Goal: Task Accomplishment & Management: Manage account settings

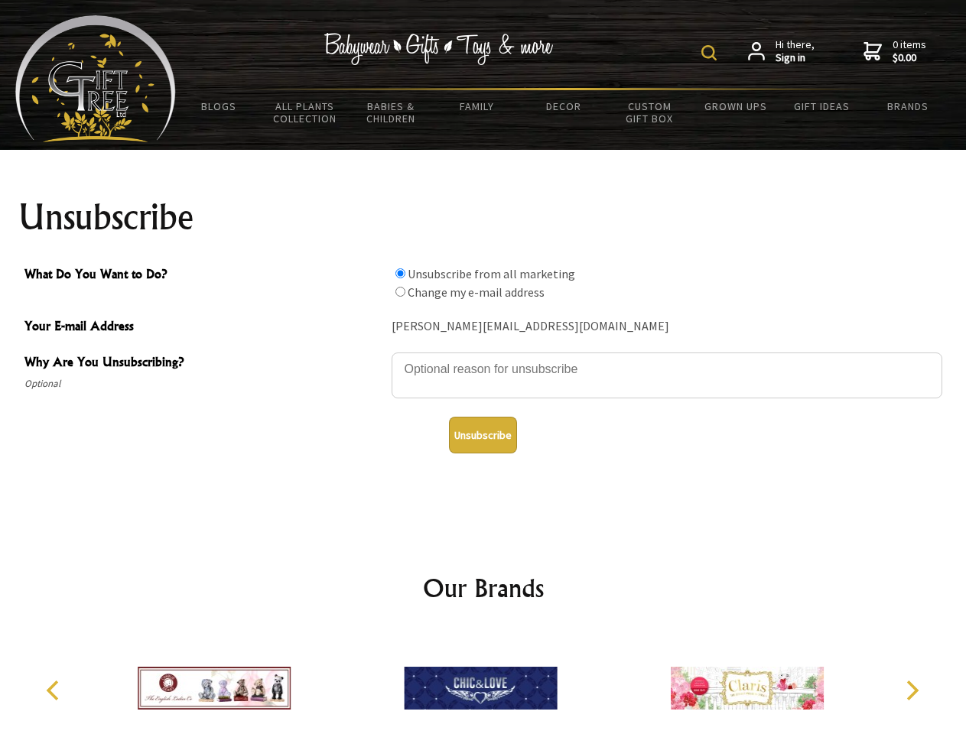
click at [712, 53] on img at bounding box center [709, 52] width 15 height 15
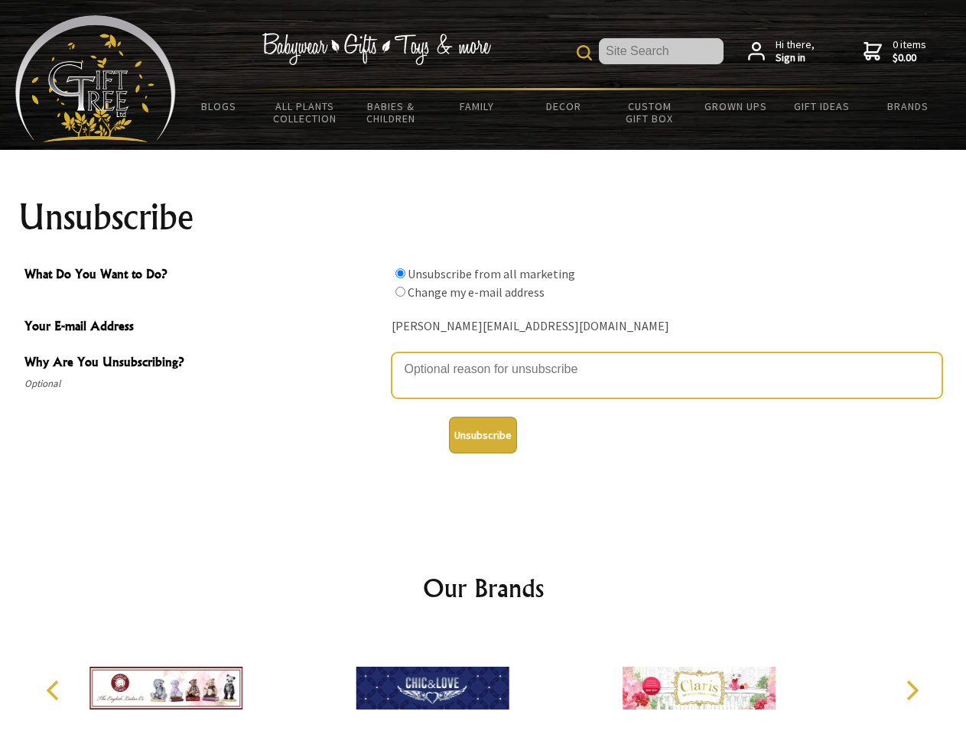
click at [484, 358] on textarea "Why Are You Unsubscribing?" at bounding box center [667, 376] width 551 height 46
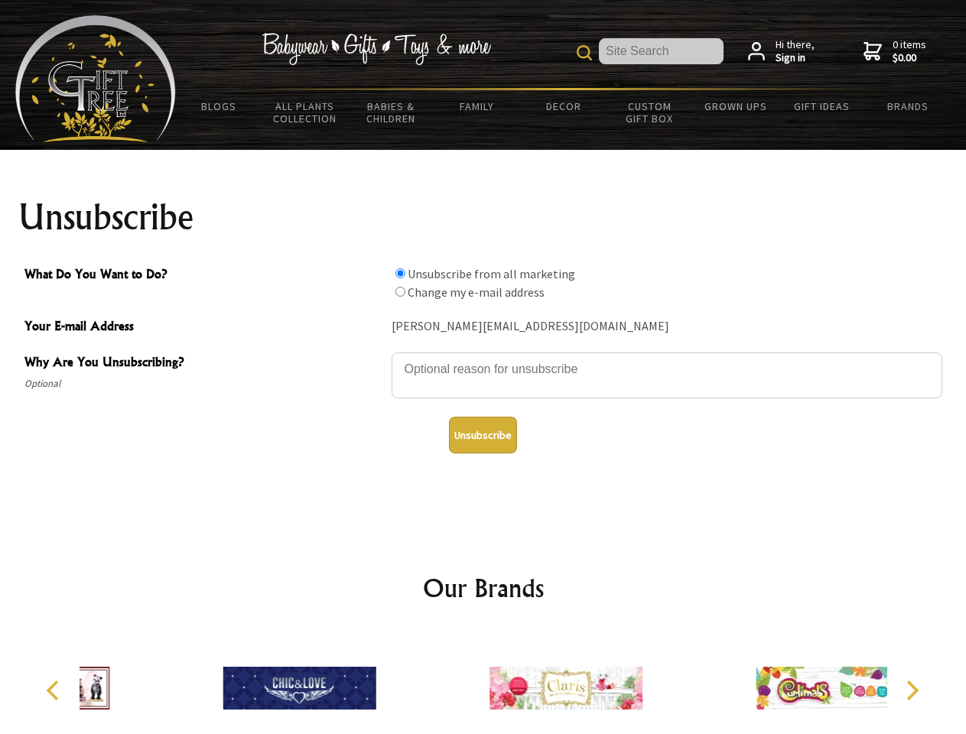
click at [400, 273] on input "What Do You Want to Do?" at bounding box center [401, 274] width 10 height 10
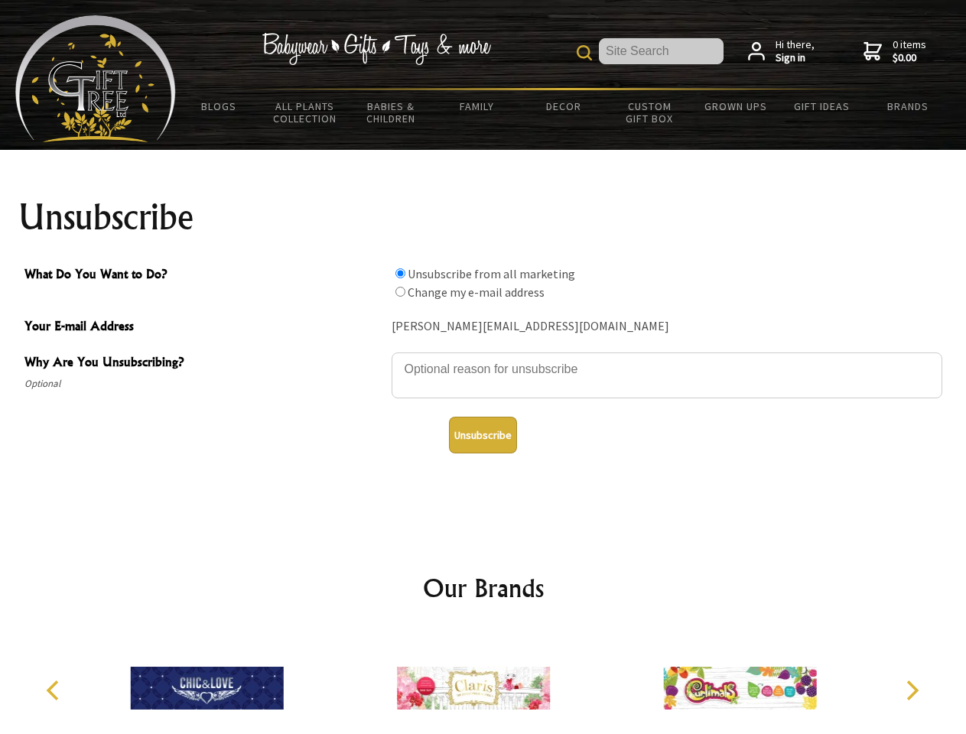
click at [400, 292] on input "What Do You Want to Do?" at bounding box center [401, 292] width 10 height 10
radio input "true"
click at [483, 435] on button "Unsubscribe" at bounding box center [483, 435] width 68 height 37
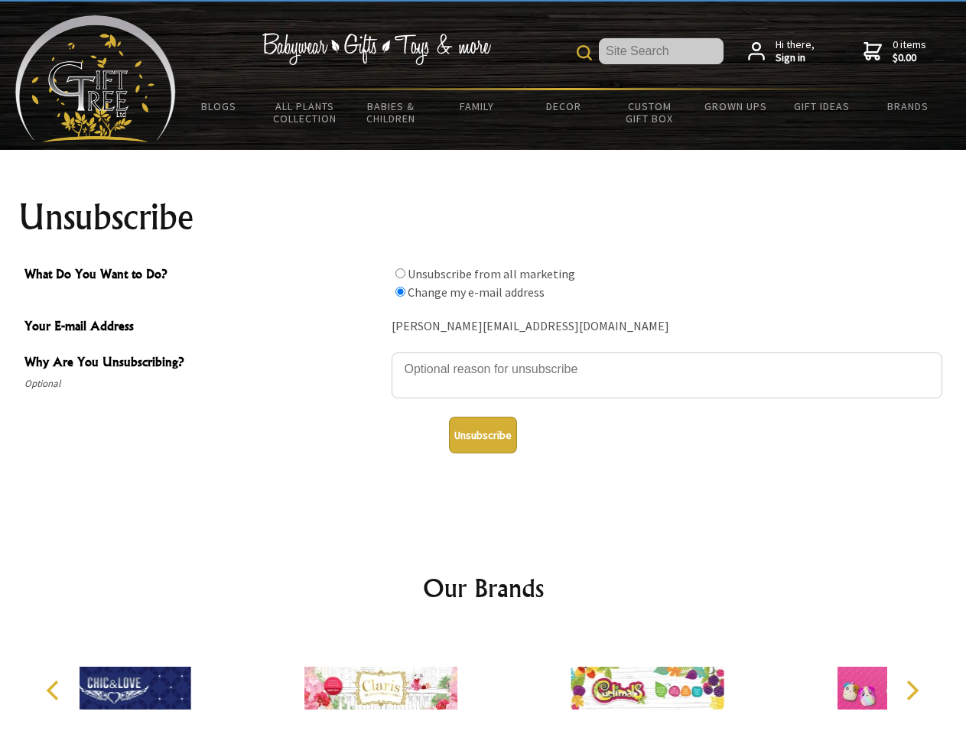
click at [55, 691] on icon "Previous" at bounding box center [54, 691] width 20 height 20
click at [912, 691] on icon "Next" at bounding box center [911, 691] width 20 height 20
